Goal: Information Seeking & Learning: Learn about a topic

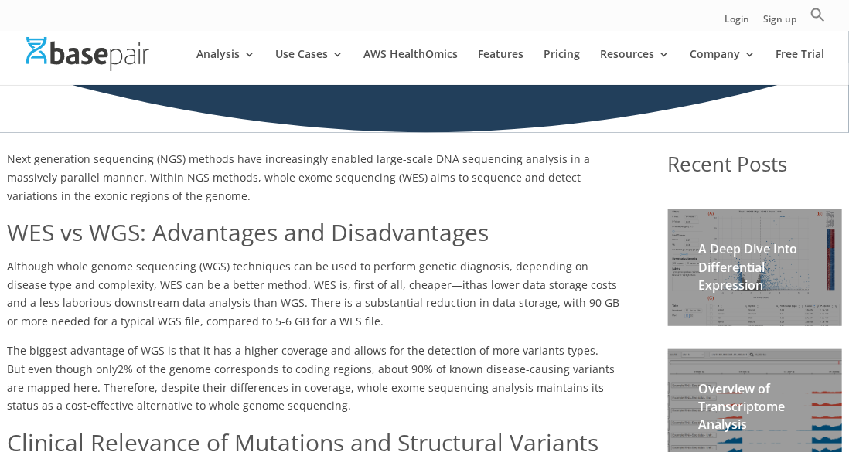
scroll to position [232, 0]
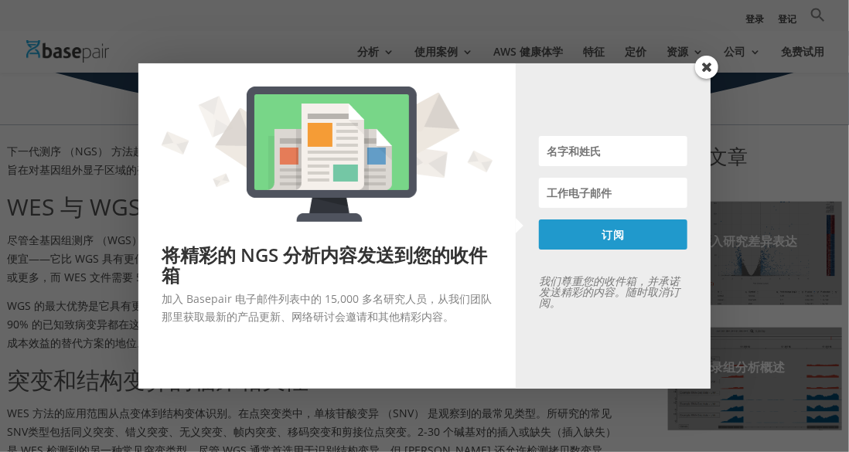
click at [707, 68] on span at bounding box center [706, 67] width 23 height 23
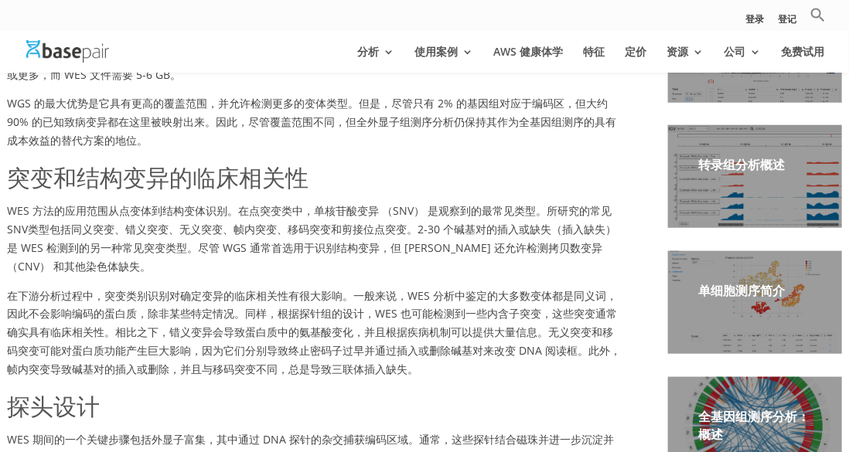
scroll to position [387, 0]
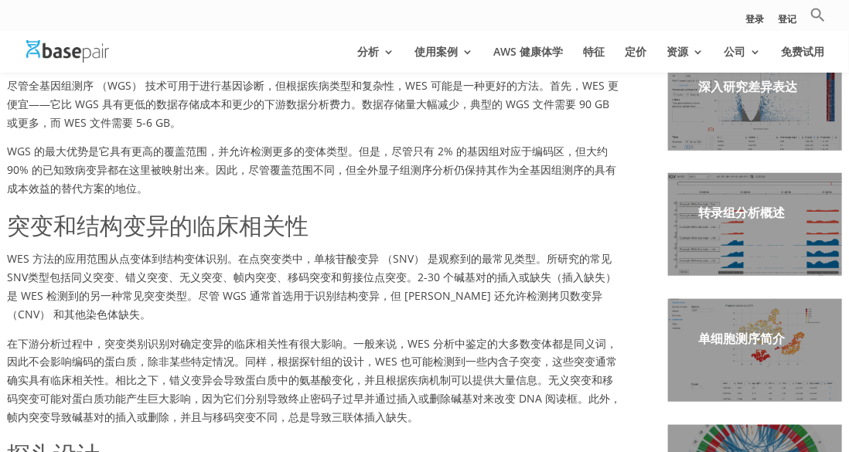
click at [189, 156] on span "WGS 的最大优势是它具有更高的覆盖范围，并允许检测更多的变体类型。但是，尽管" at bounding box center [210, 151] width 406 height 15
click at [402, 148] on span "WGS 的最大优势是它具有更高的覆盖范围，并允许检测更多的变体类型。但是，尽管" at bounding box center [210, 151] width 406 height 15
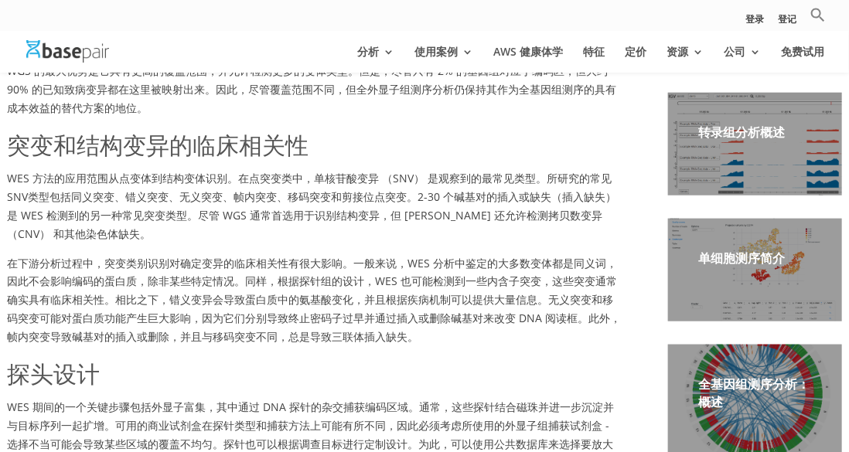
scroll to position [464, 0]
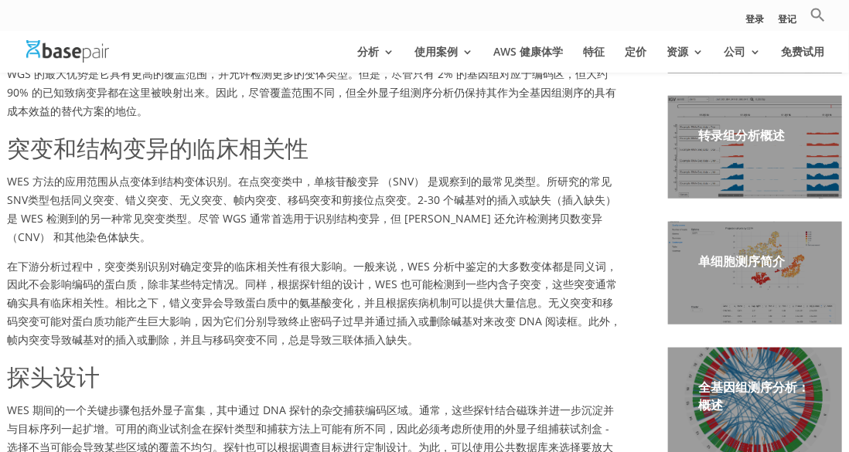
click at [336, 185] on span "WES 方法的应用范围从点变体到结构变体识别。在点突变类中，单核苷酸变异 （SNV） 是观察到的最常见类型。所研究的常见SNV类型包括同义突变、错义突变、无义…" at bounding box center [311, 209] width 609 height 70
drag, startPoint x: 336, startPoint y: 185, endPoint x: 290, endPoint y: 181, distance: 46.6
click at [291, 181] on span "WES 方法的应用范围从点变体到结构变体识别。在点突变类中，单核苷酸变异 （SNV） 是观察到的最常见类型。所研究的常见SNV类型包括同义突变、错义突变、无义…" at bounding box center [311, 209] width 609 height 70
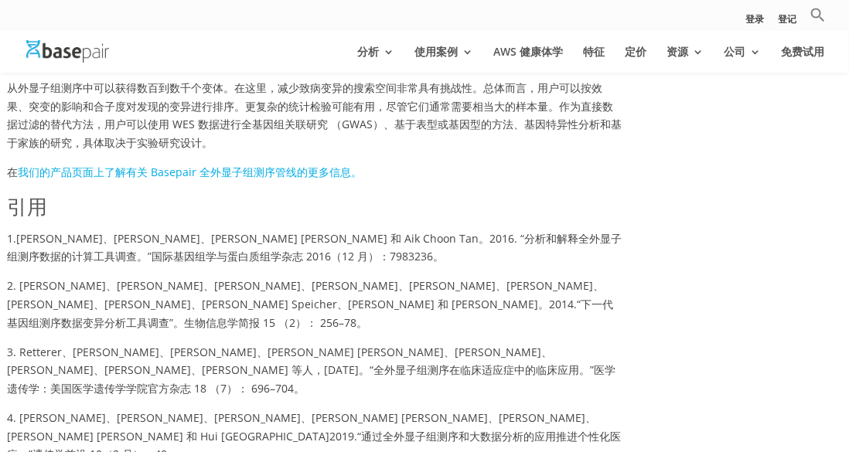
scroll to position [1083, 0]
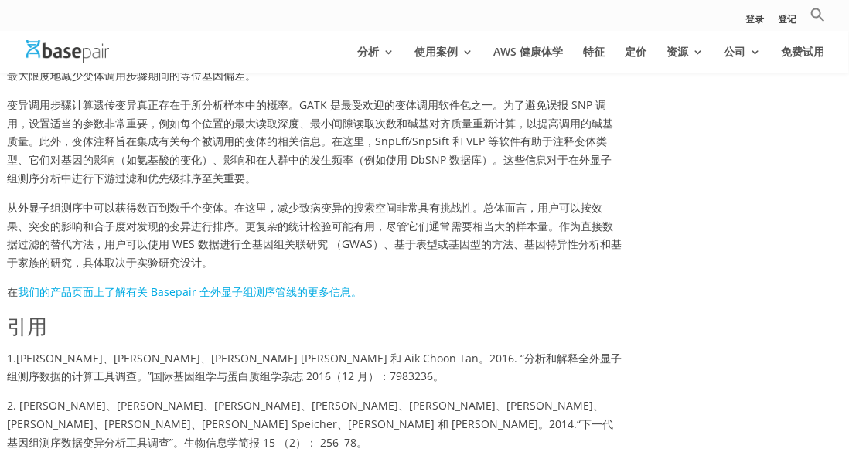
click at [349, 204] on span "从外显子组测序中可以获得数百到数千个变体。在这里，减少致病变异的搜索空间非常具有挑战性。总体而言，用户可以按效果、突变的影响和合子度对发现的变异进行排序。更复…" at bounding box center [314, 235] width 615 height 70
click at [349, 203] on span "从外显子组测序中可以获得数百到数千个变体。在这里，减少致病变异的搜索空间非常具有挑战性。总体而言，用户可以按效果、突变的影响和合子度对发现的变异进行排序。更复…" at bounding box center [314, 235] width 615 height 70
click at [506, 206] on span "从外显子组测序中可以获得数百到数千个变体。在这里，减少致病变异的搜索空间非常具有挑战性。总体而言，用户可以按效果、突变的影响和合子度对发现的变异进行排序。更复…" at bounding box center [314, 235] width 615 height 70
click at [215, 226] on span "从外显子组测序中可以获得数百到数千个变体。在这里，减少致病变异的搜索空间非常具有挑战性。总体而言，用户可以按效果、突变的影响和合子度对发现的变异进行排序。更复…" at bounding box center [314, 235] width 615 height 70
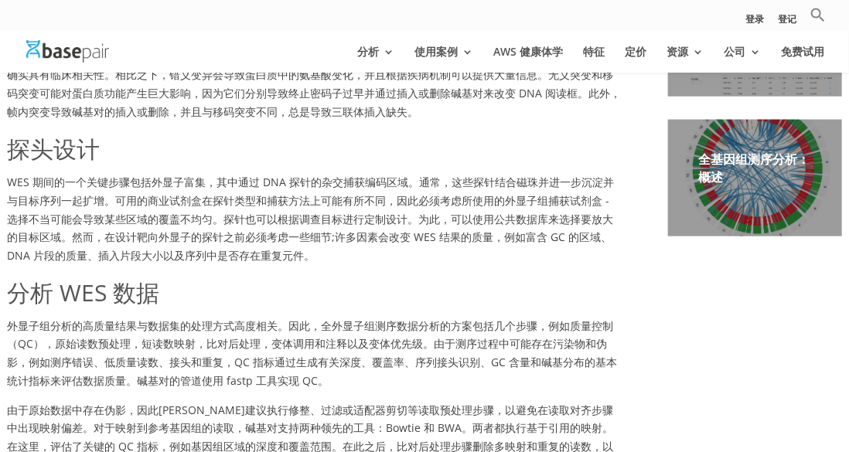
scroll to position [696, 0]
